Goal: Communication & Community: Participate in discussion

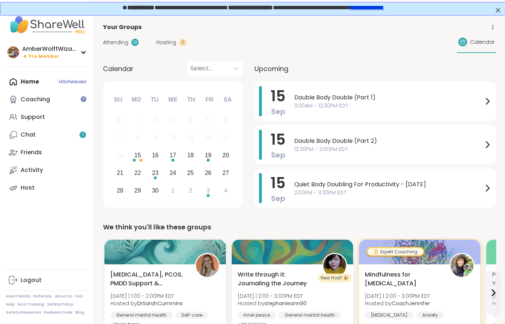
click at [74, 136] on link "Chat 1" at bounding box center [47, 135] width 82 height 18
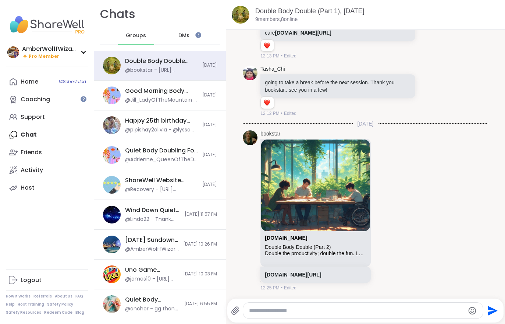
scroll to position [1949, 0]
click at [35, 81] on div "Home 14 Scheduled" at bounding box center [30, 82] width 18 height 8
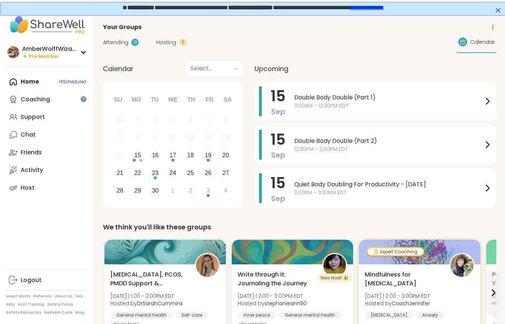
click at [169, 45] on span "Hosting" at bounding box center [166, 43] width 20 height 8
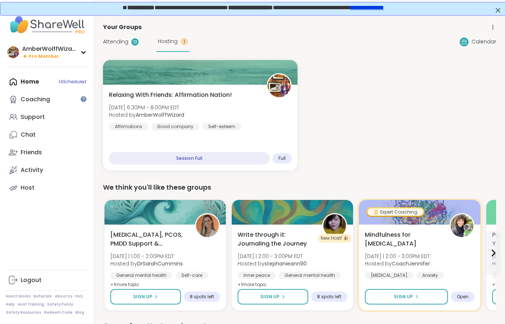
click at [127, 34] on div "Attending 13 Hosting 1" at bounding box center [146, 42] width 86 height 20
click at [127, 45] on span "Attending" at bounding box center [115, 42] width 25 height 8
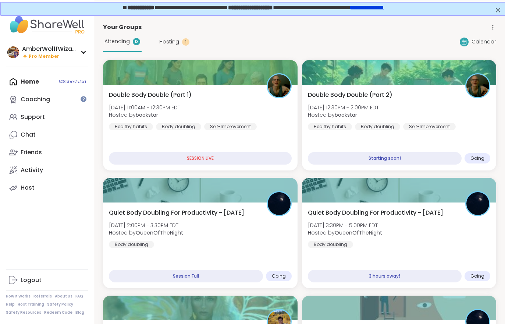
click at [443, 112] on div "Double Body Double (Part 2) [DATE] 12:30PM - 2:00PM EDT Hosted by bookstar Heal…" at bounding box center [399, 111] width 183 height 40
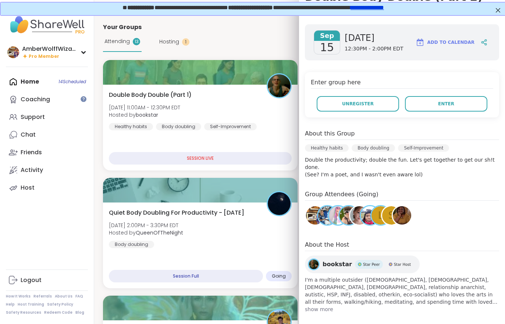
scroll to position [82, 0]
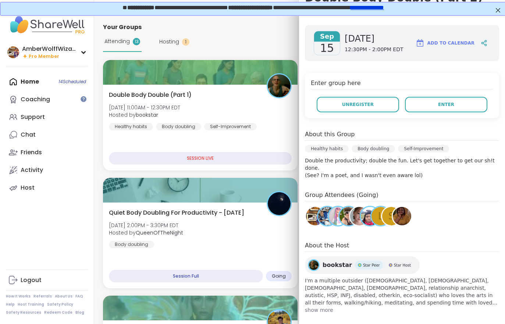
click at [441, 101] on span "Enter" at bounding box center [446, 104] width 16 height 7
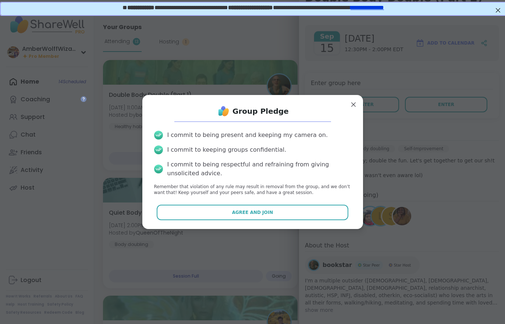
click at [312, 209] on button "Agree and Join" at bounding box center [253, 212] width 192 height 15
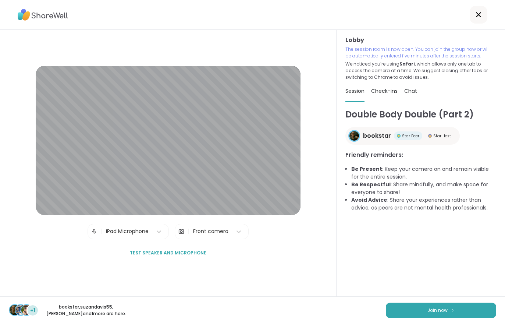
click at [443, 307] on span "Join now" at bounding box center [438, 310] width 20 height 7
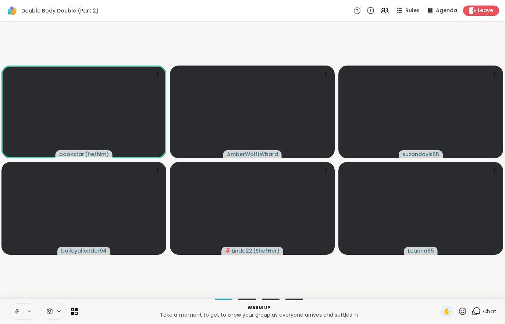
click at [15, 317] on button at bounding box center [16, 311] width 14 height 15
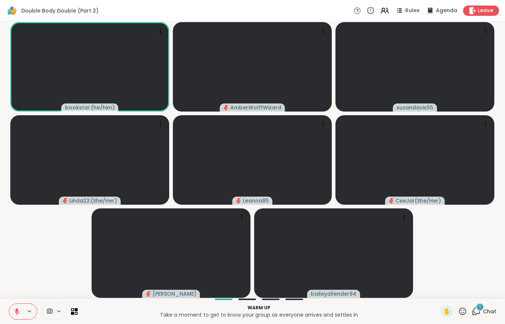
click at [484, 315] on span "Chat" at bounding box center [489, 311] width 13 height 7
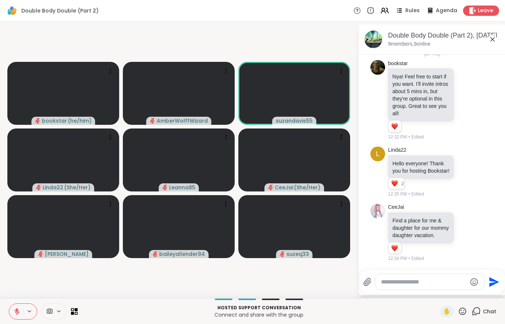
scroll to position [109, 0]
